Goal: Transaction & Acquisition: Purchase product/service

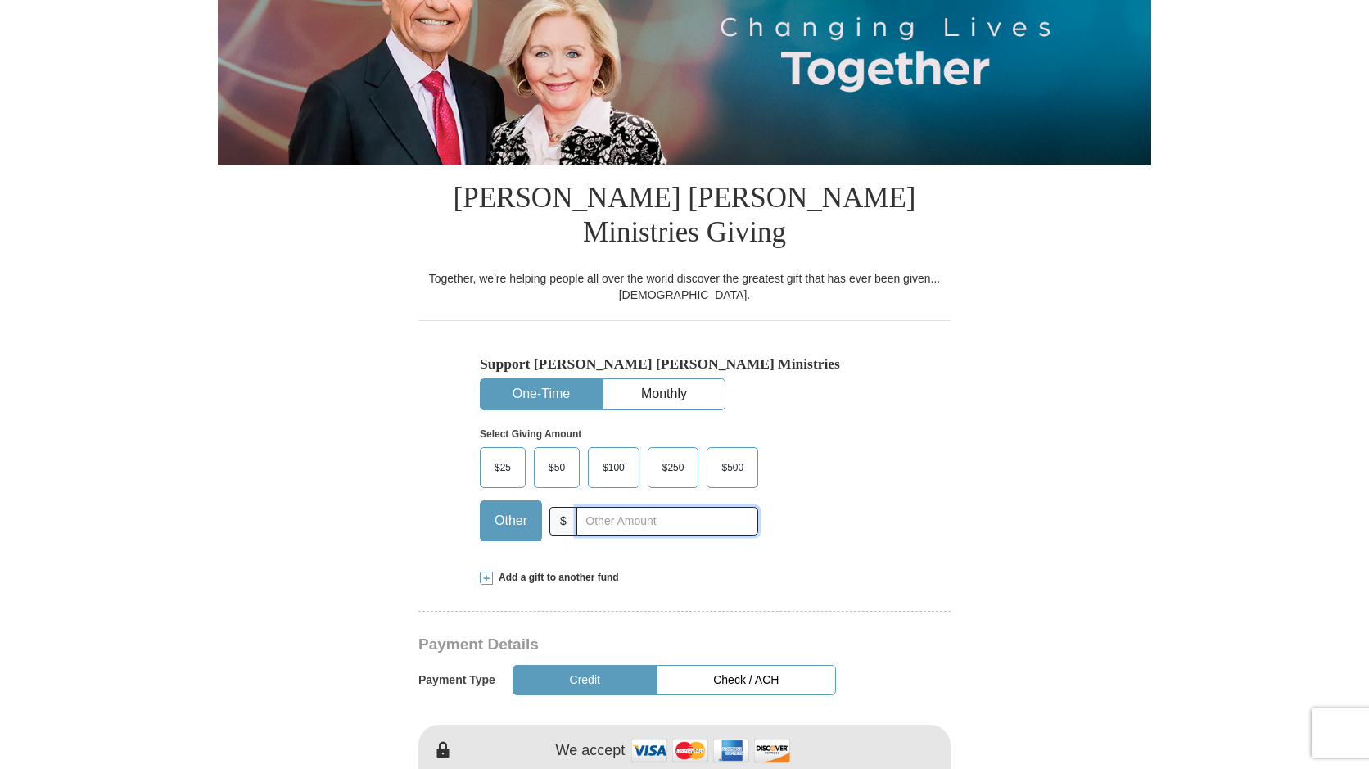
click at [605, 507] on input "text" at bounding box center [668, 521] width 182 height 29
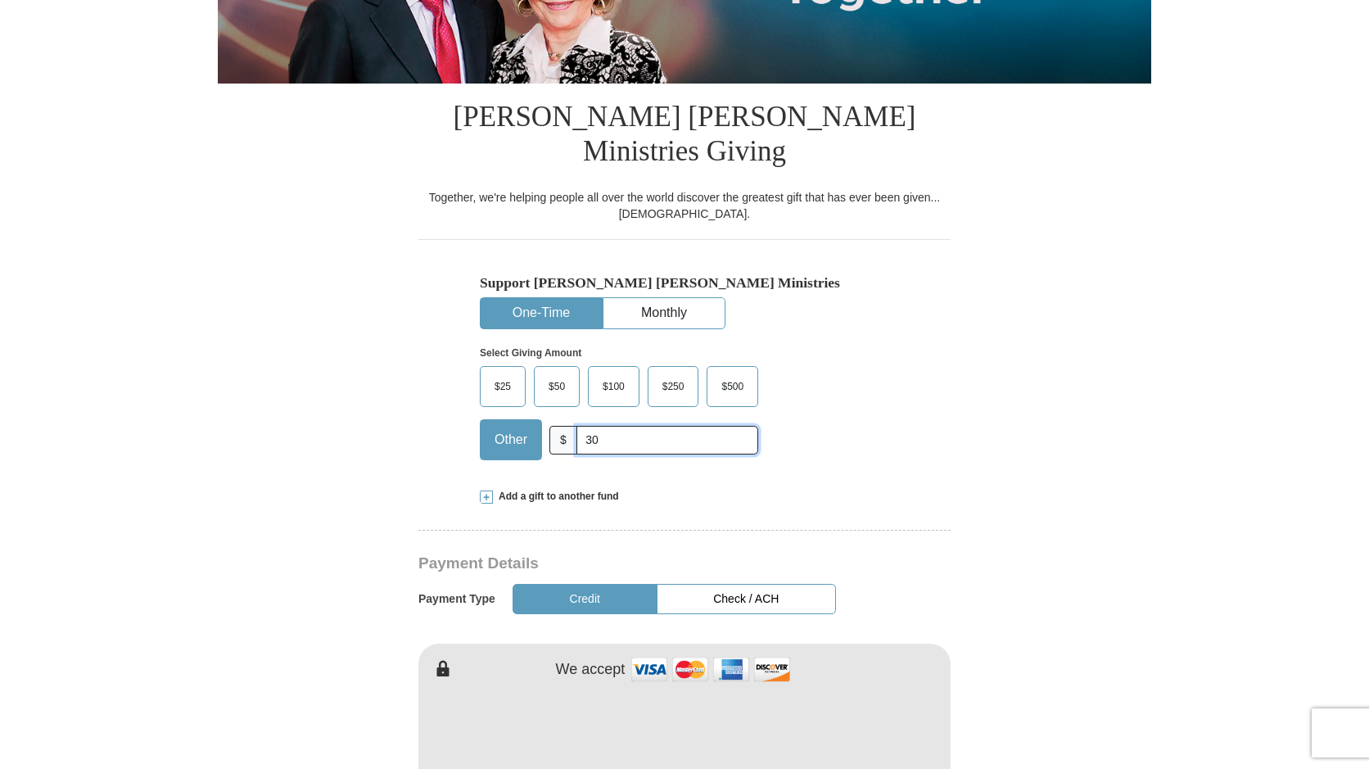
scroll to position [328, 0]
type input "30"
click at [610, 583] on button "Credit" at bounding box center [585, 598] width 145 height 30
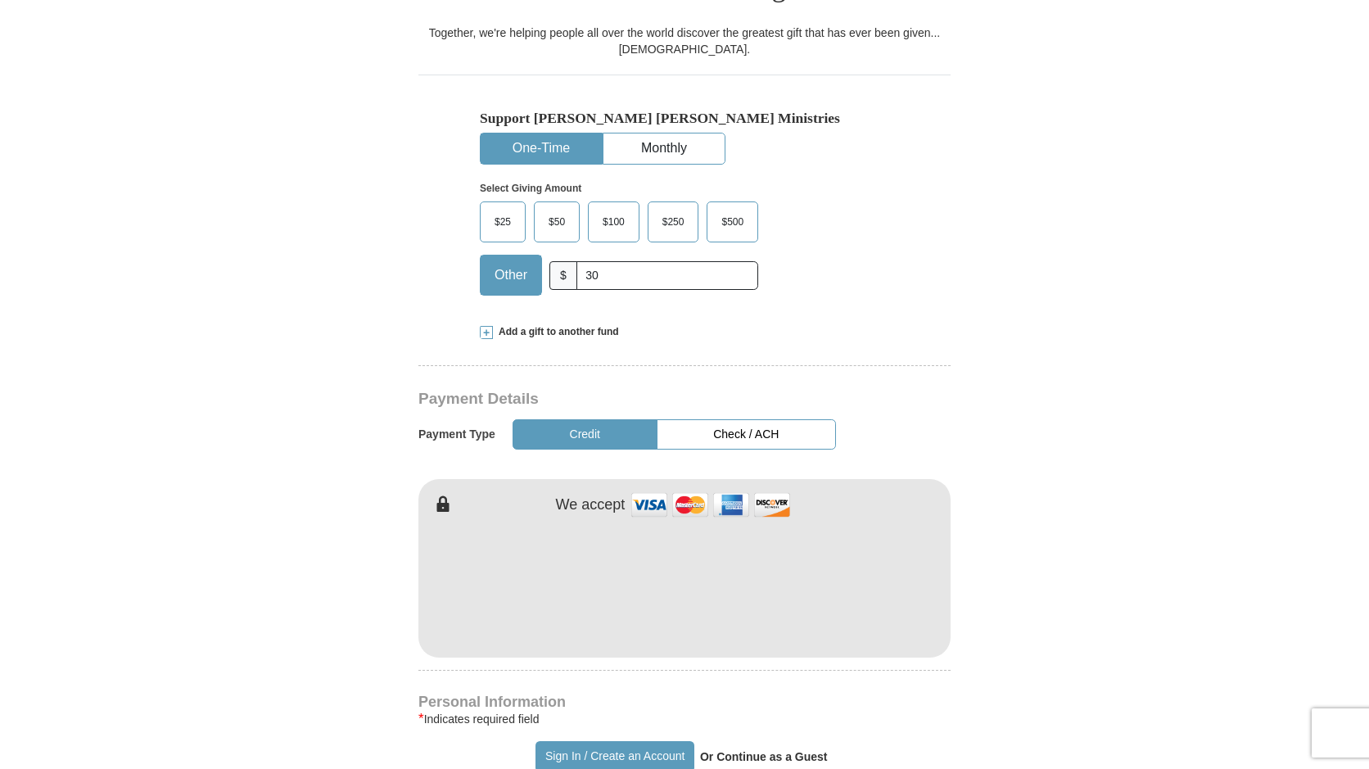
scroll to position [573, 0]
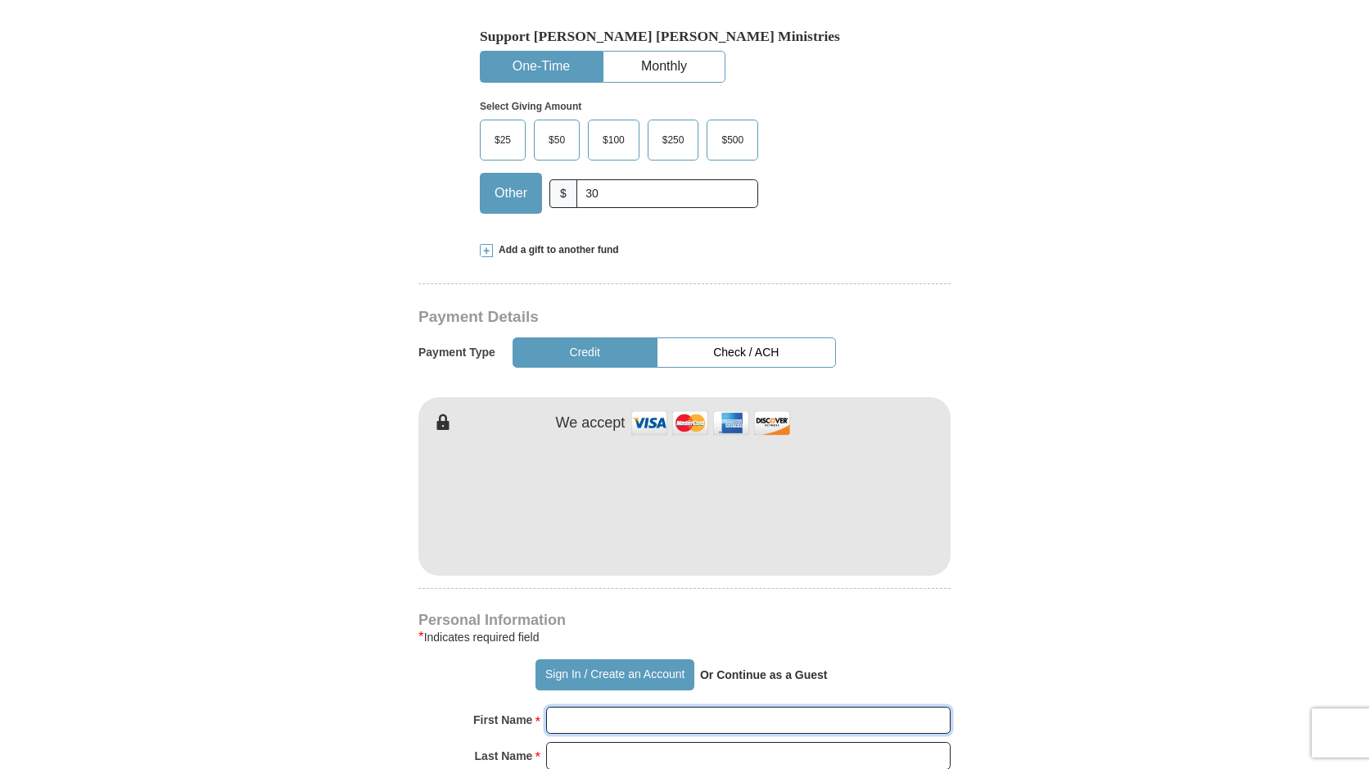
click at [691, 707] on input "First Name *" at bounding box center [748, 721] width 405 height 28
type input "Rugena"
type input "[PERSON_NAME]"
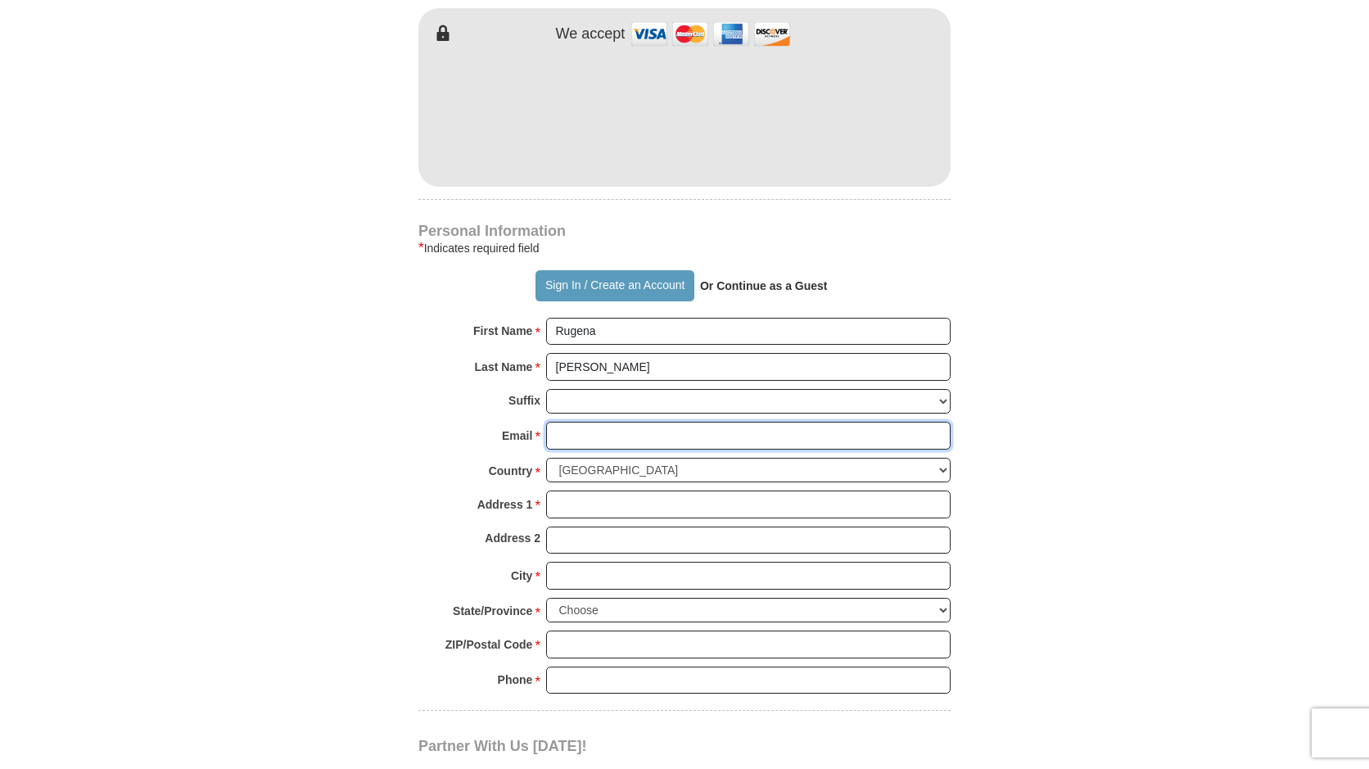
scroll to position [980, 0]
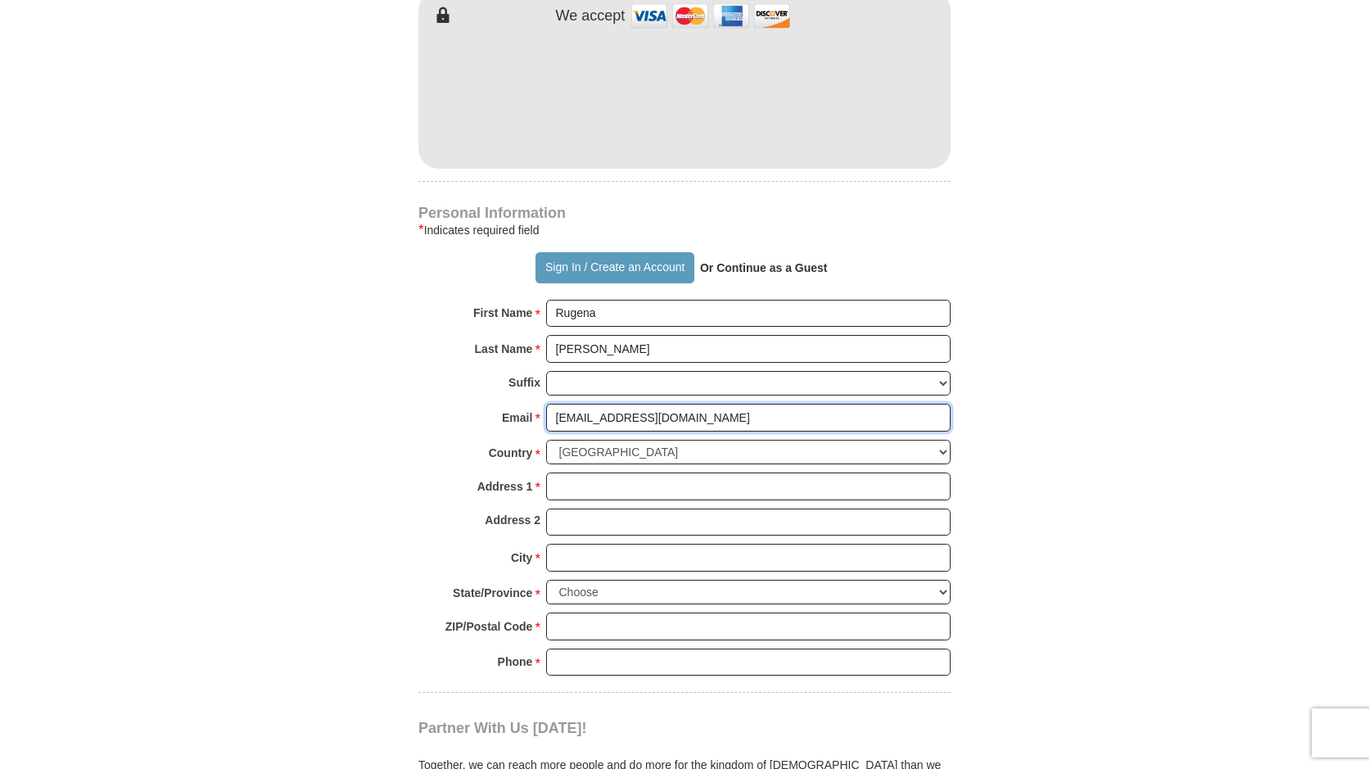
type input "[EMAIL_ADDRESS][DOMAIN_NAME]"
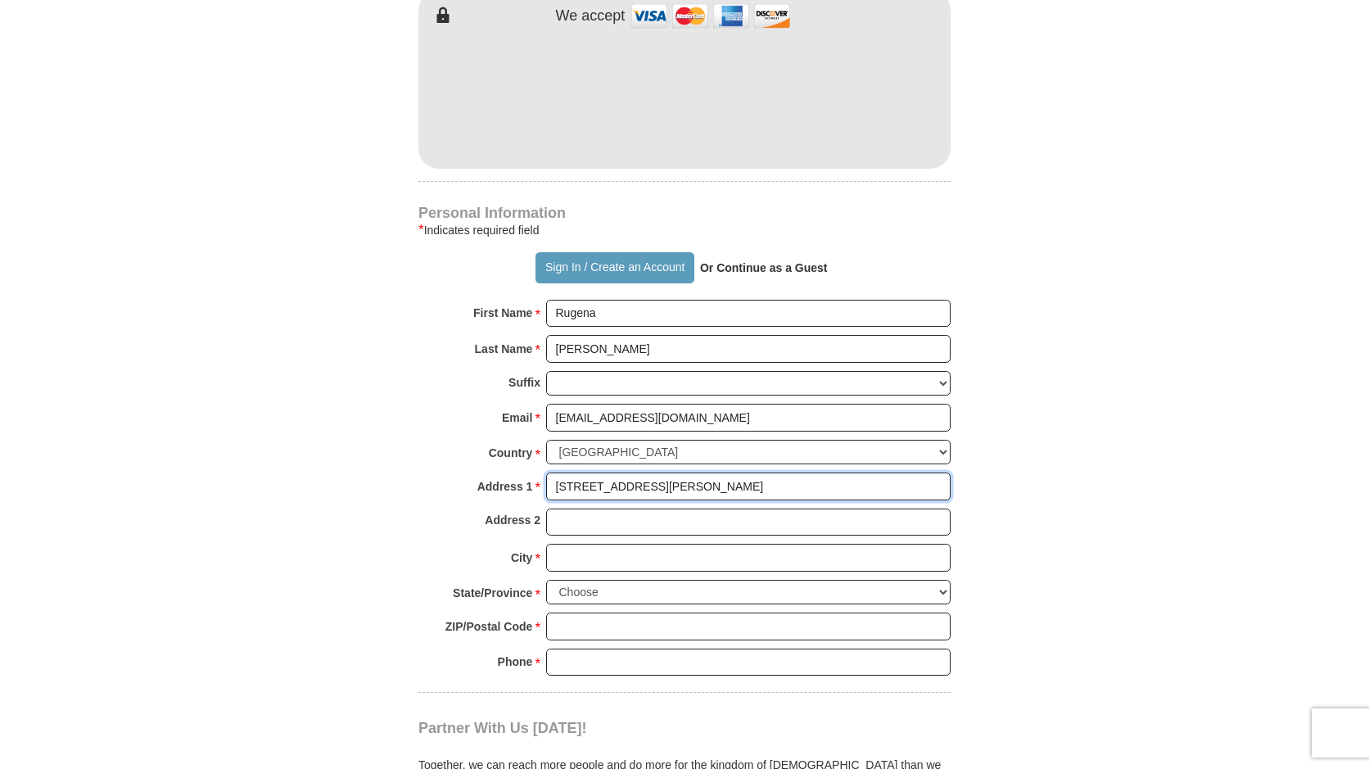
type input "[STREET_ADDRESS][PERSON_NAME]"
type input "[PERSON_NAME]"
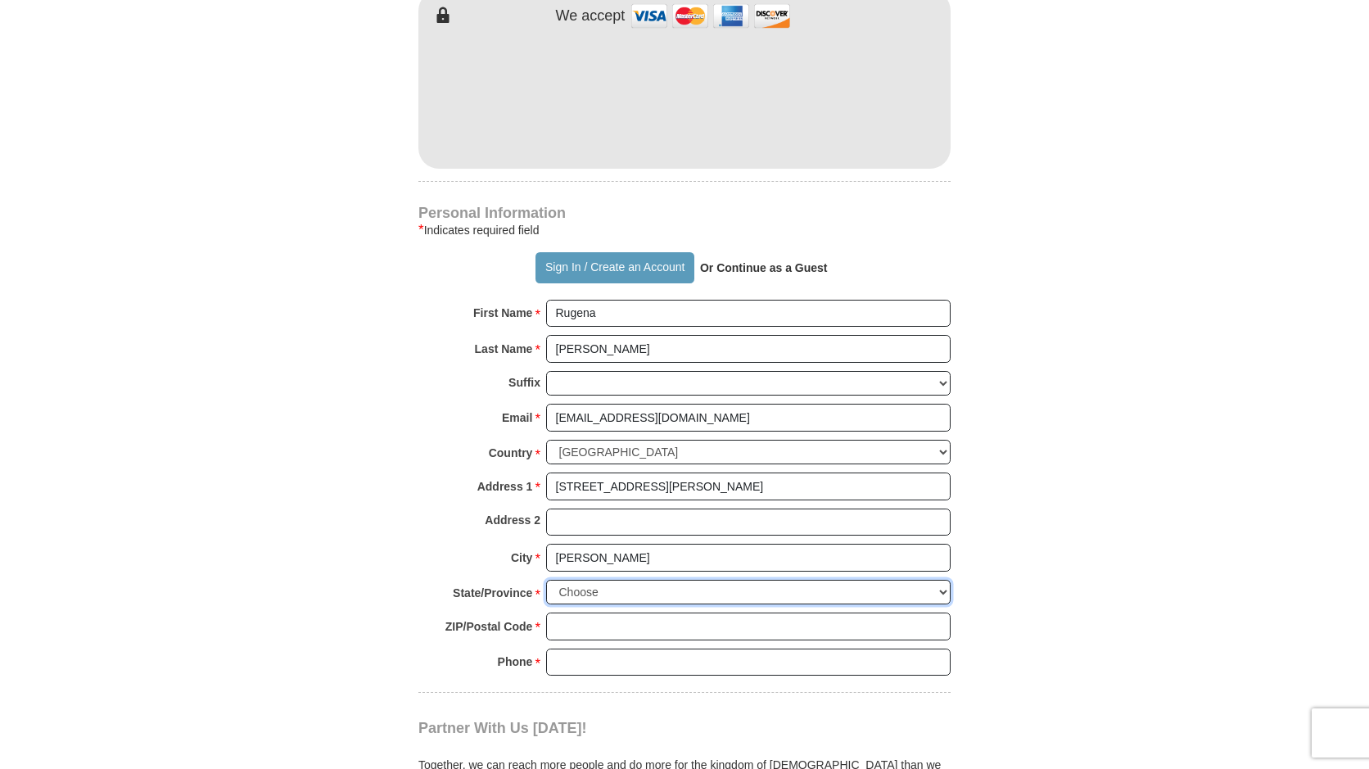
select select "TN"
type input "38305"
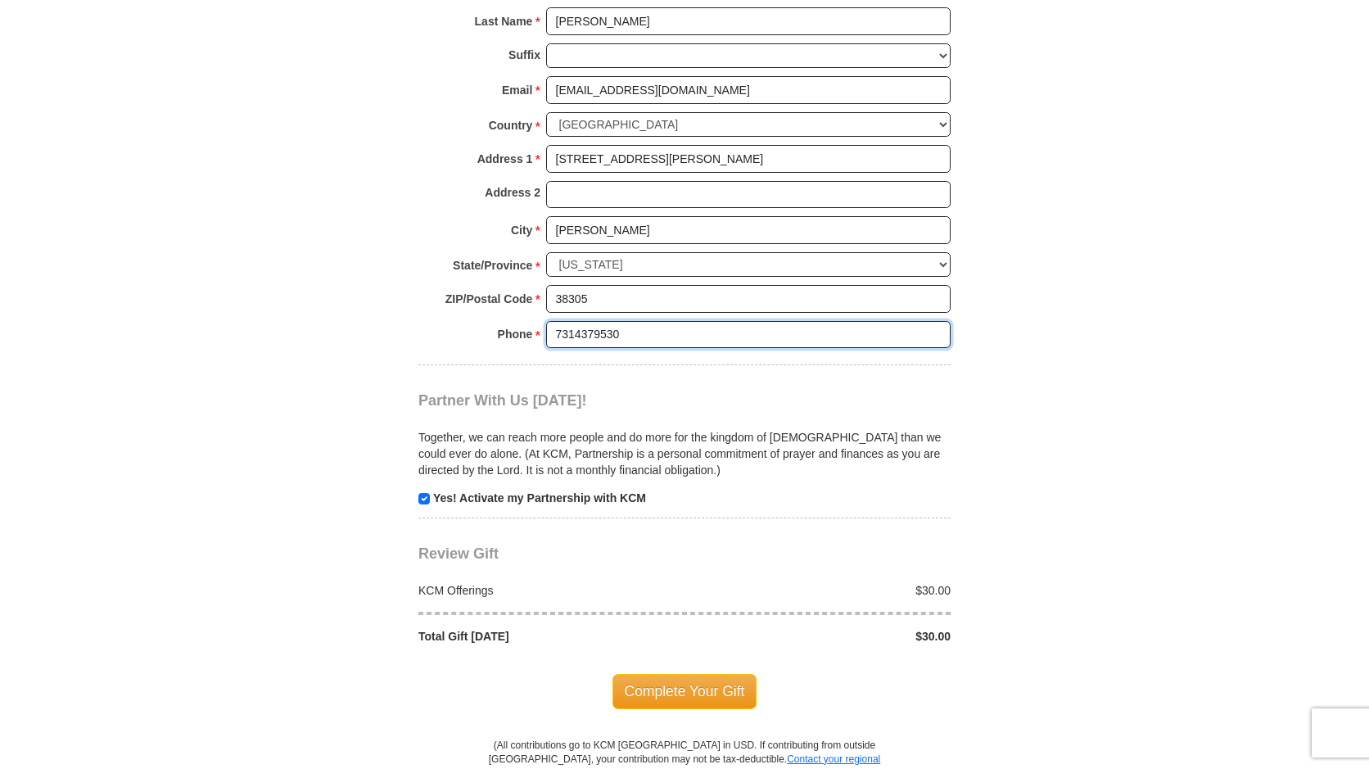
scroll to position [1390, 0]
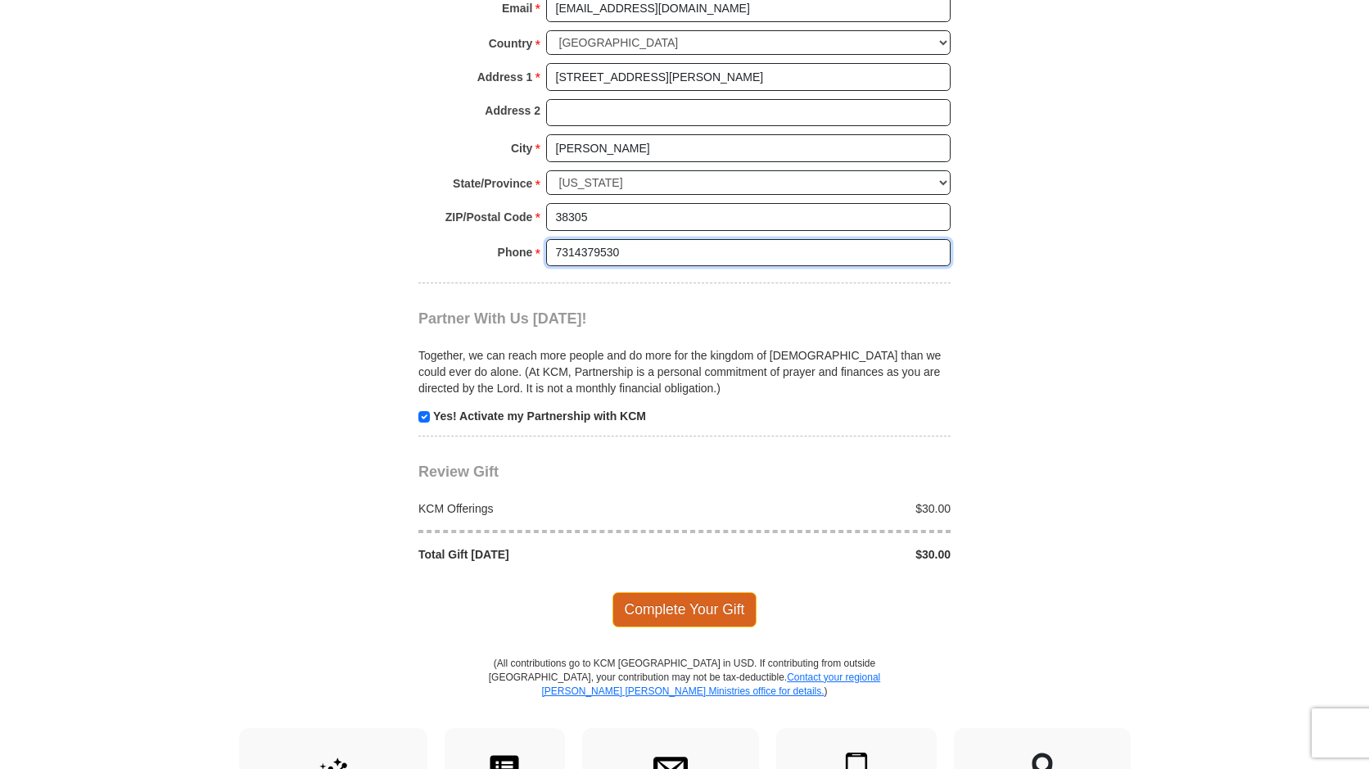
type input "7314379530"
click at [695, 592] on span "Complete Your Gift" at bounding box center [685, 609] width 145 height 34
